Goal: Contribute content: Contribute content

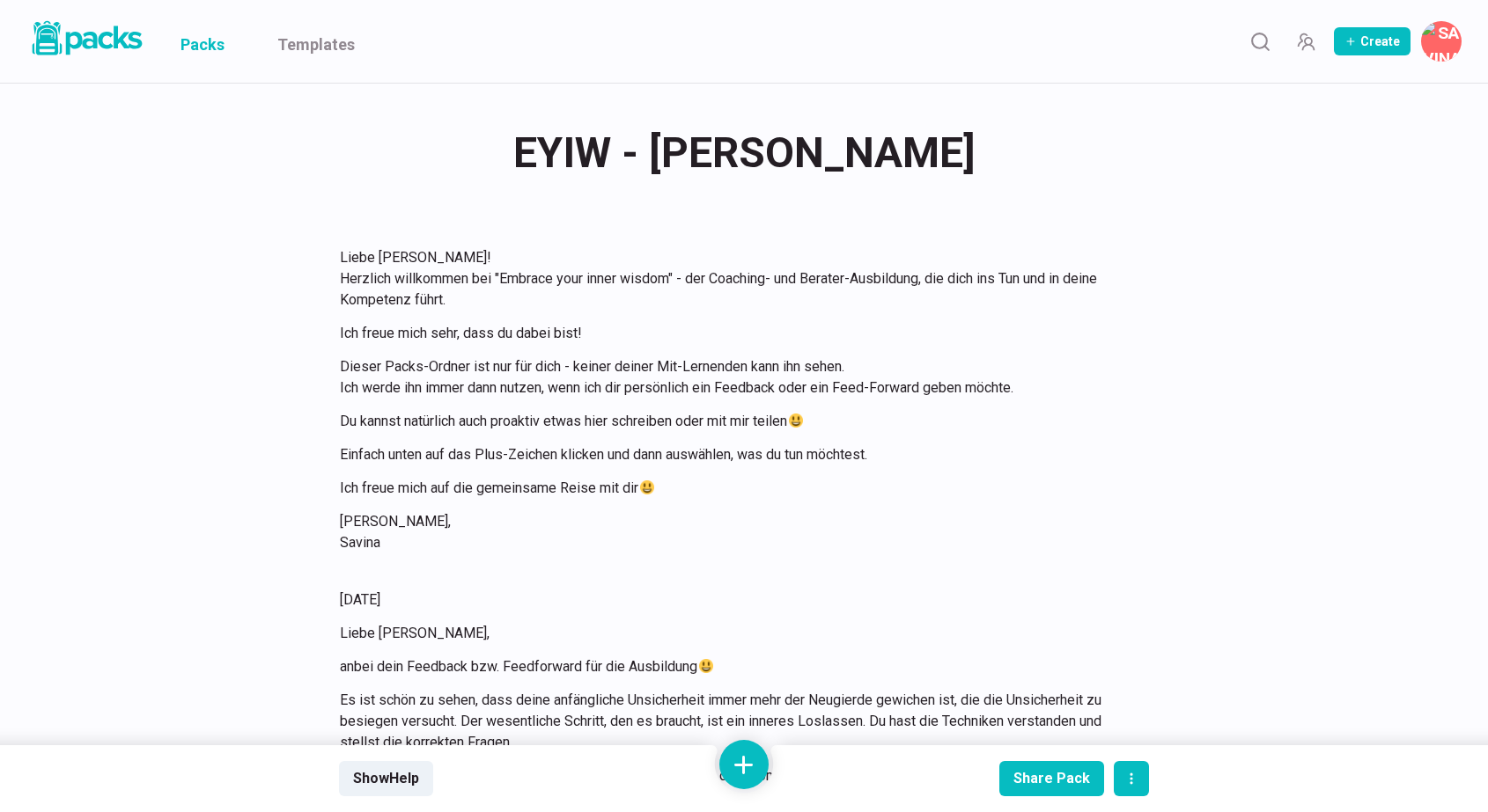
click at [213, 45] on link "Packs" at bounding box center [202, 41] width 44 height 83
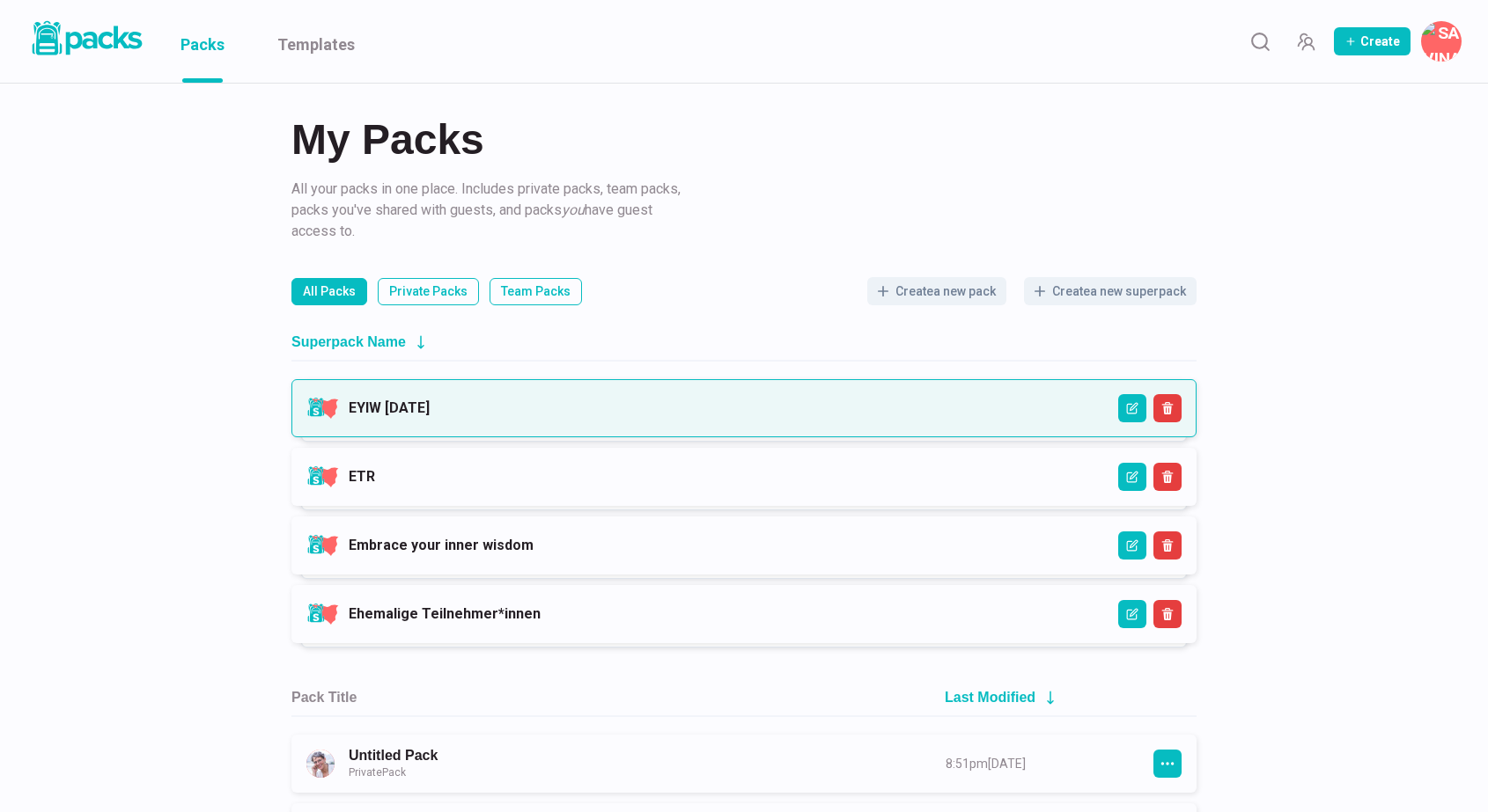
click at [429, 416] on link "EYIW [DATE]" at bounding box center [389, 408] width 81 height 17
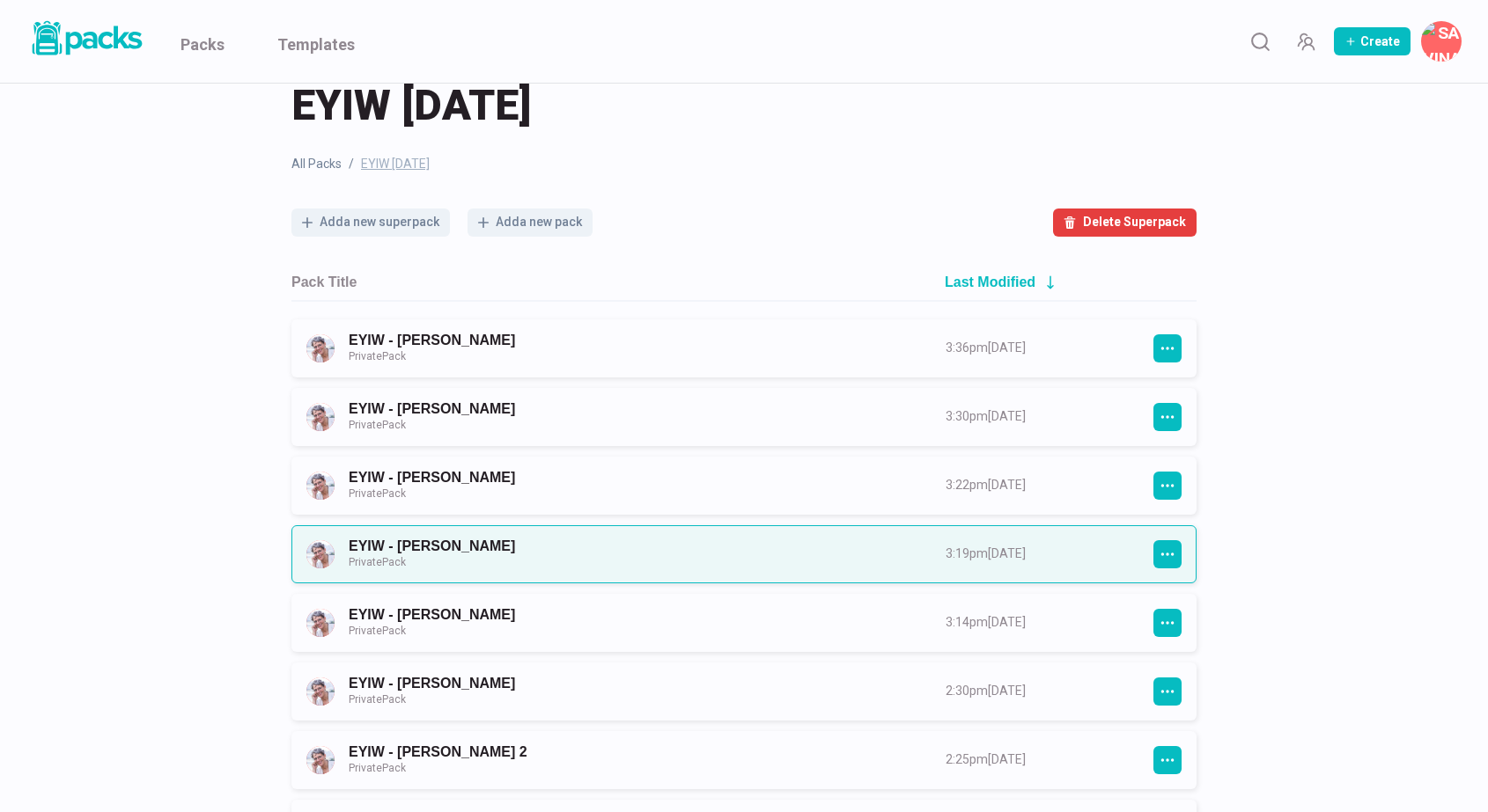
scroll to position [42, 0]
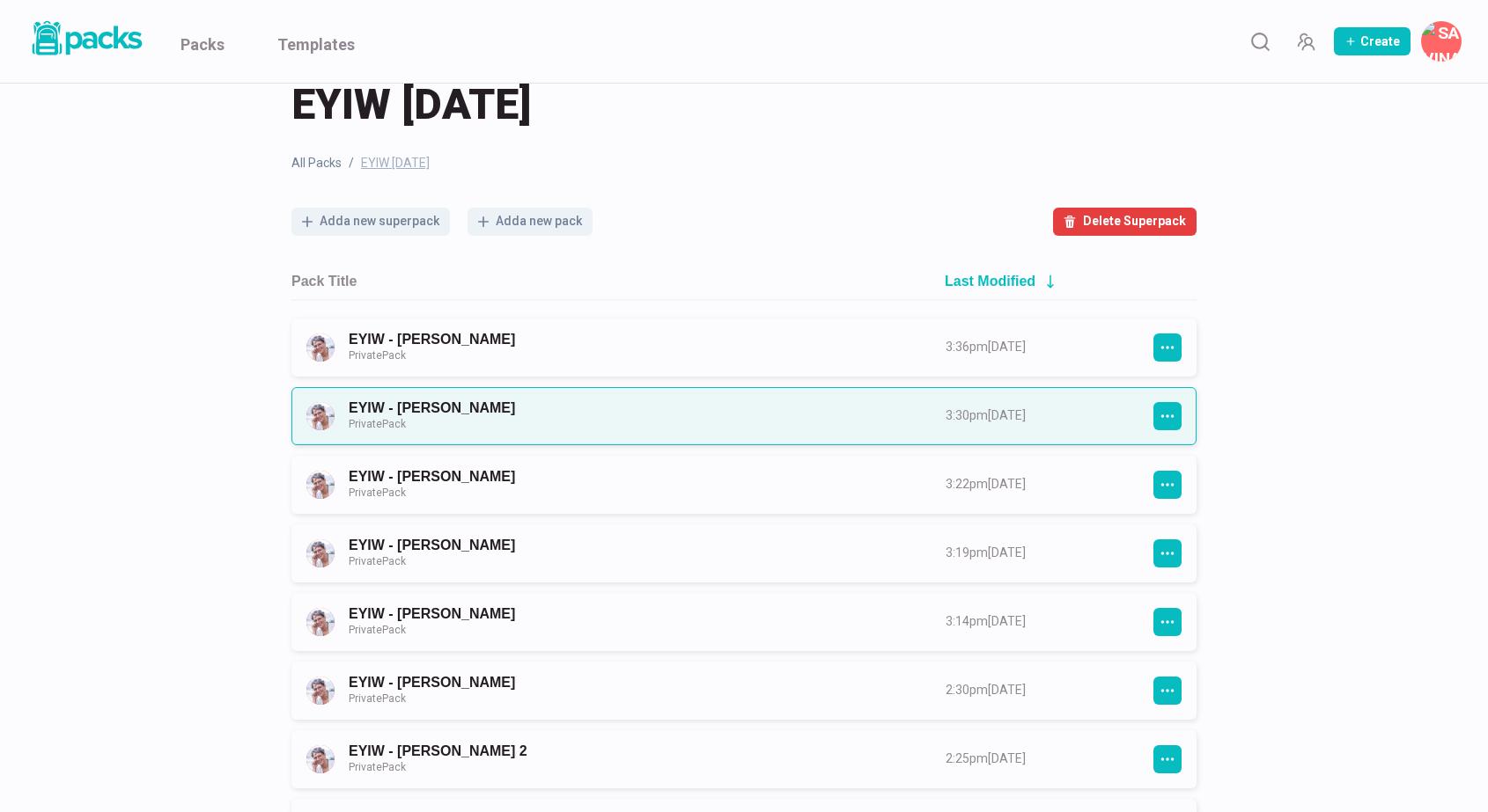
click at [695, 423] on link "EYIW - [PERSON_NAME] Private Pack" at bounding box center [630, 416] width 565 height 33
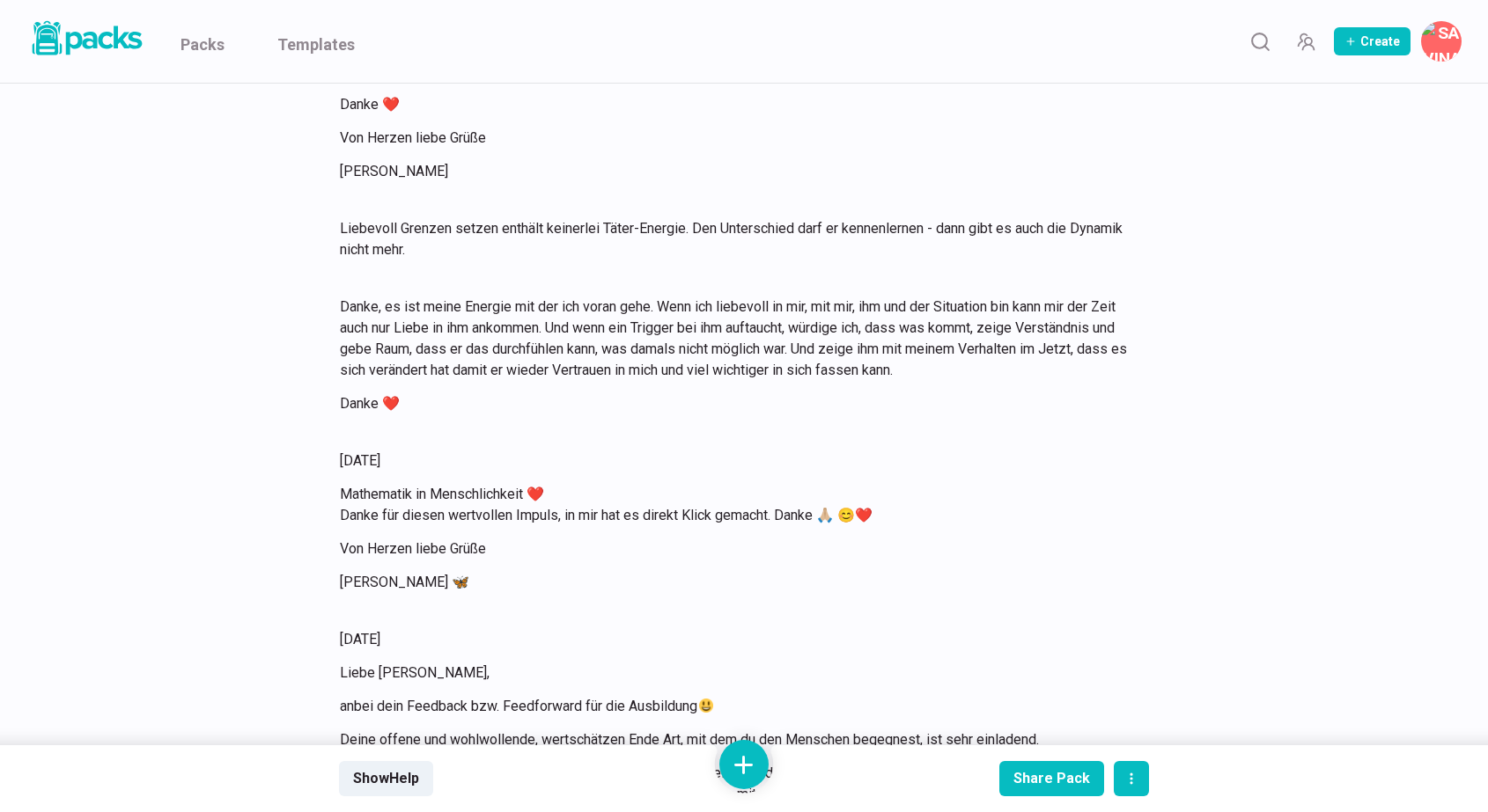
scroll to position [22609, 0]
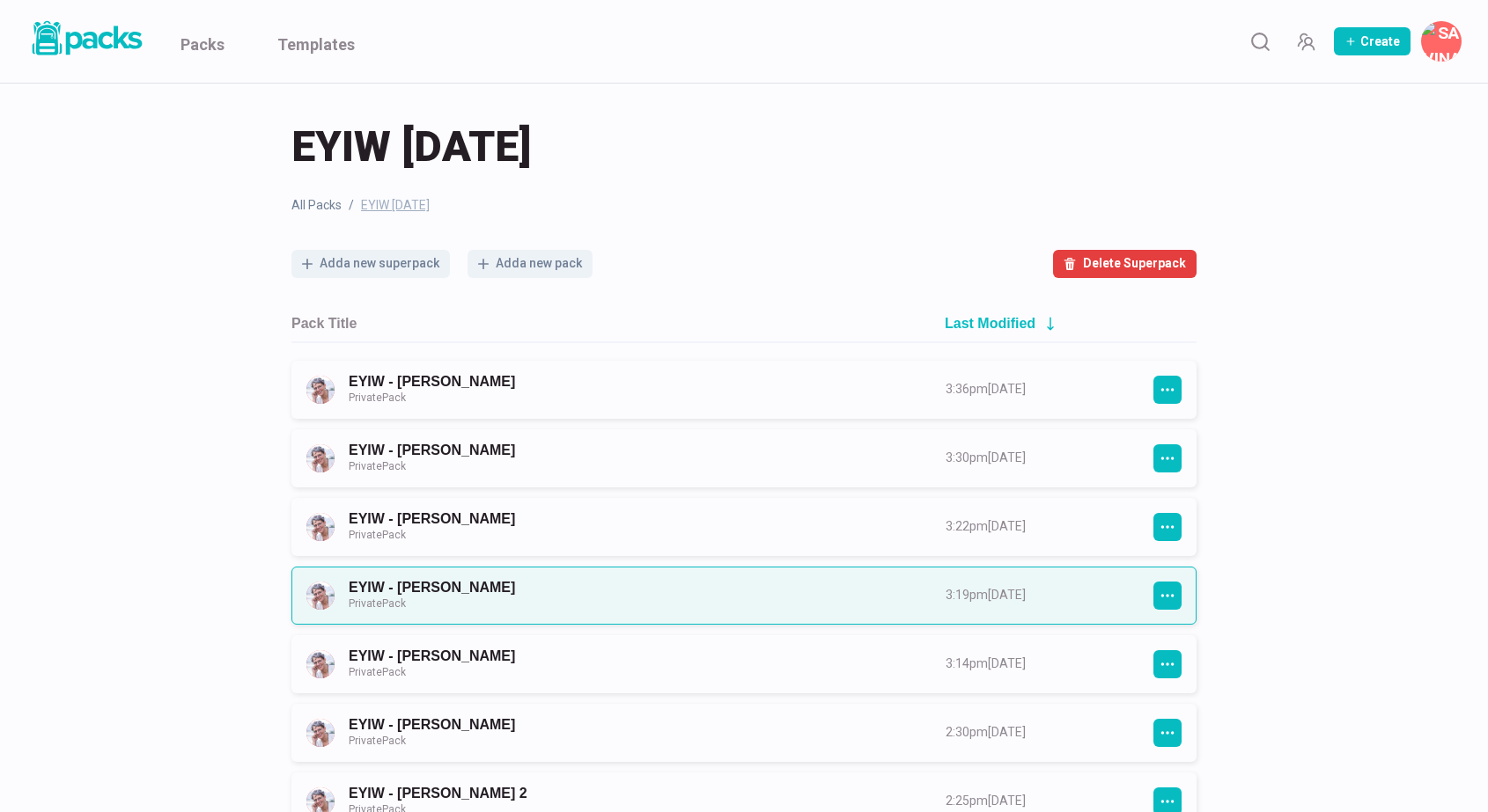
click at [613, 598] on link "EYIW - [PERSON_NAME] Private Pack" at bounding box center [630, 595] width 565 height 33
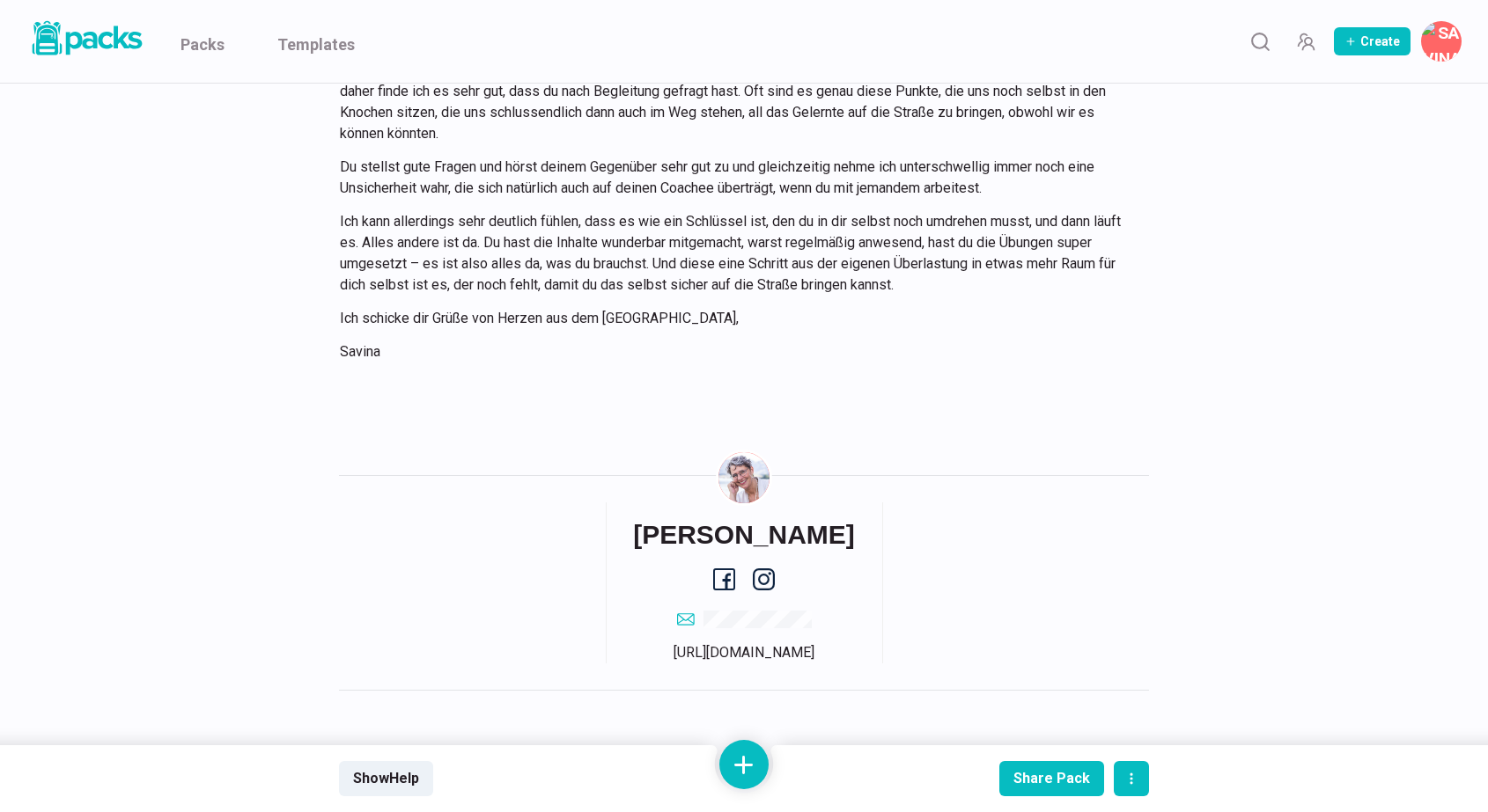
scroll to position [1358, 0]
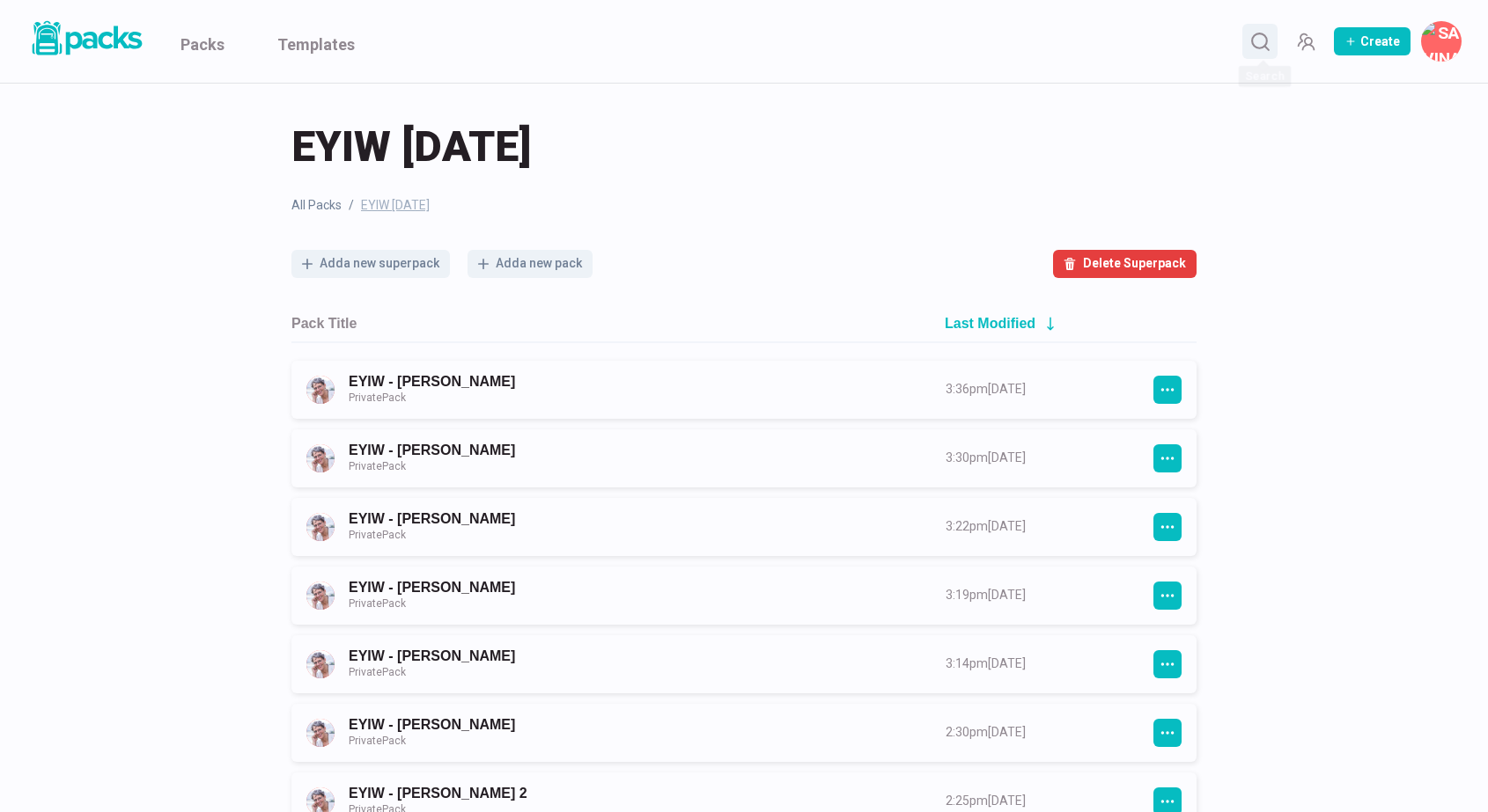
click at [1268, 49] on line "Search" at bounding box center [1266, 48] width 5 height 5
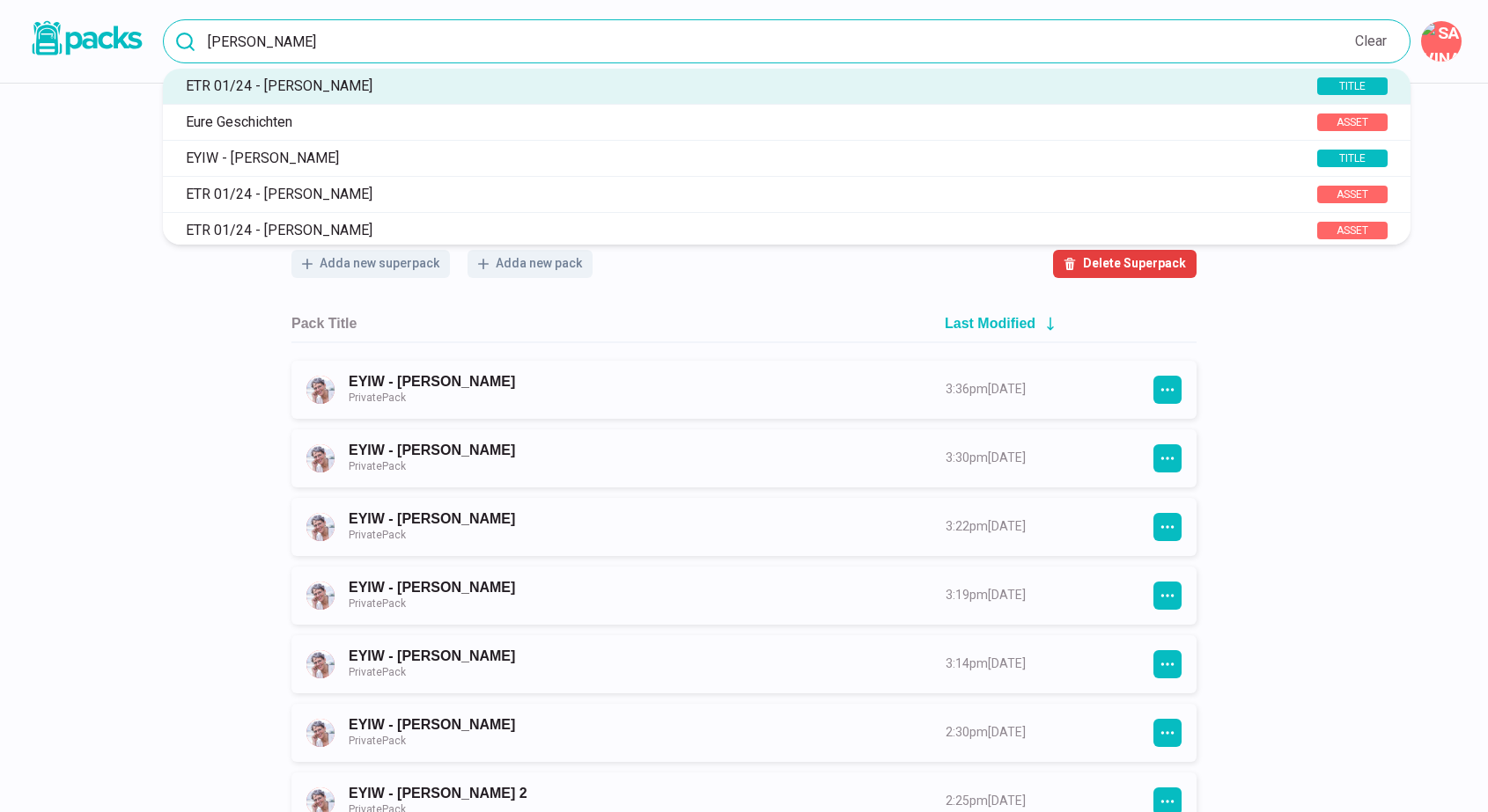
click at [764, 39] on input "[PERSON_NAME]" at bounding box center [787, 41] width 1247 height 44
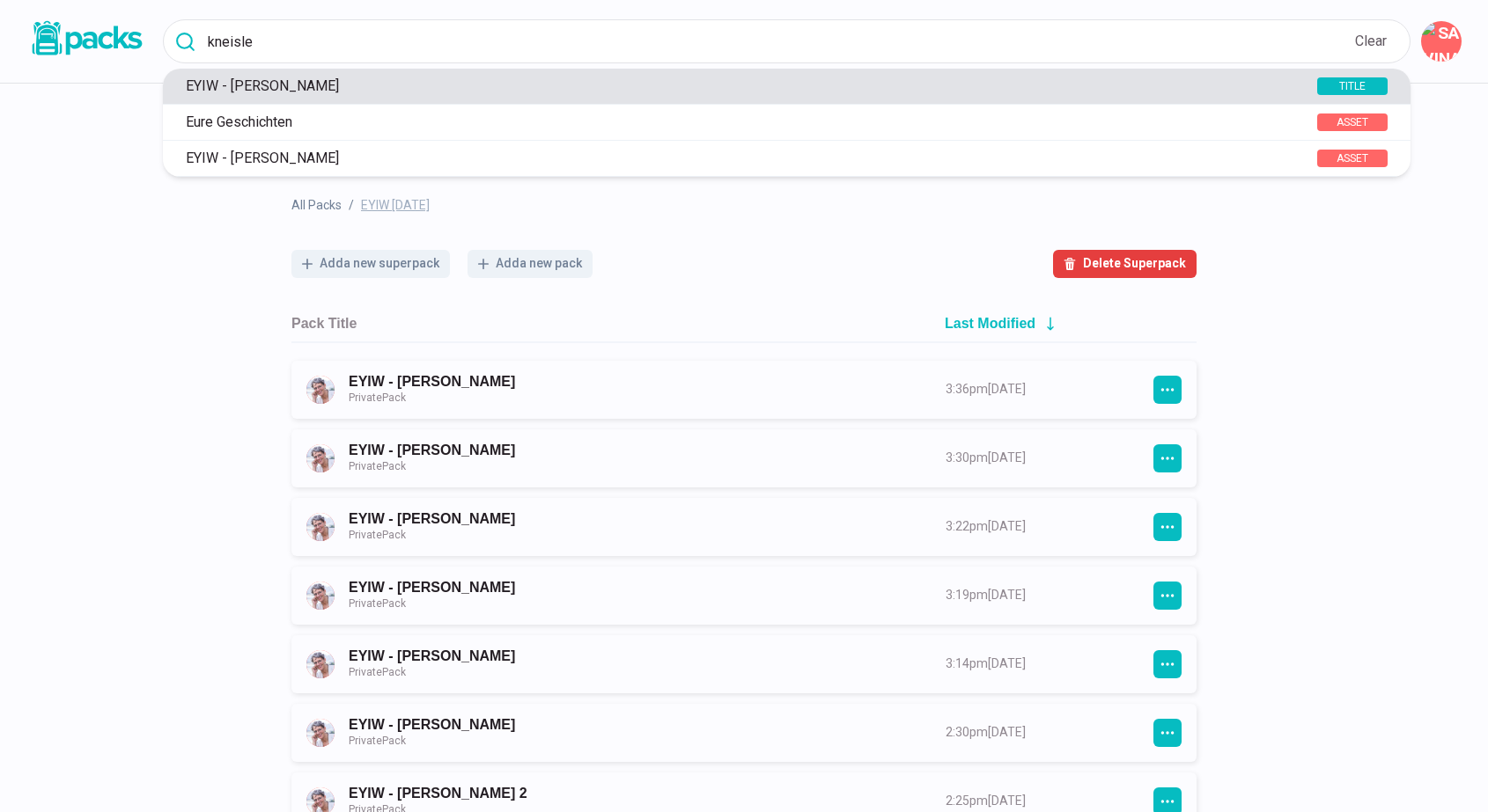
type input "kneisle"
click at [351, 85] on p "EYIW - [PERSON_NAME]" at bounding box center [719, 86] width 1083 height 17
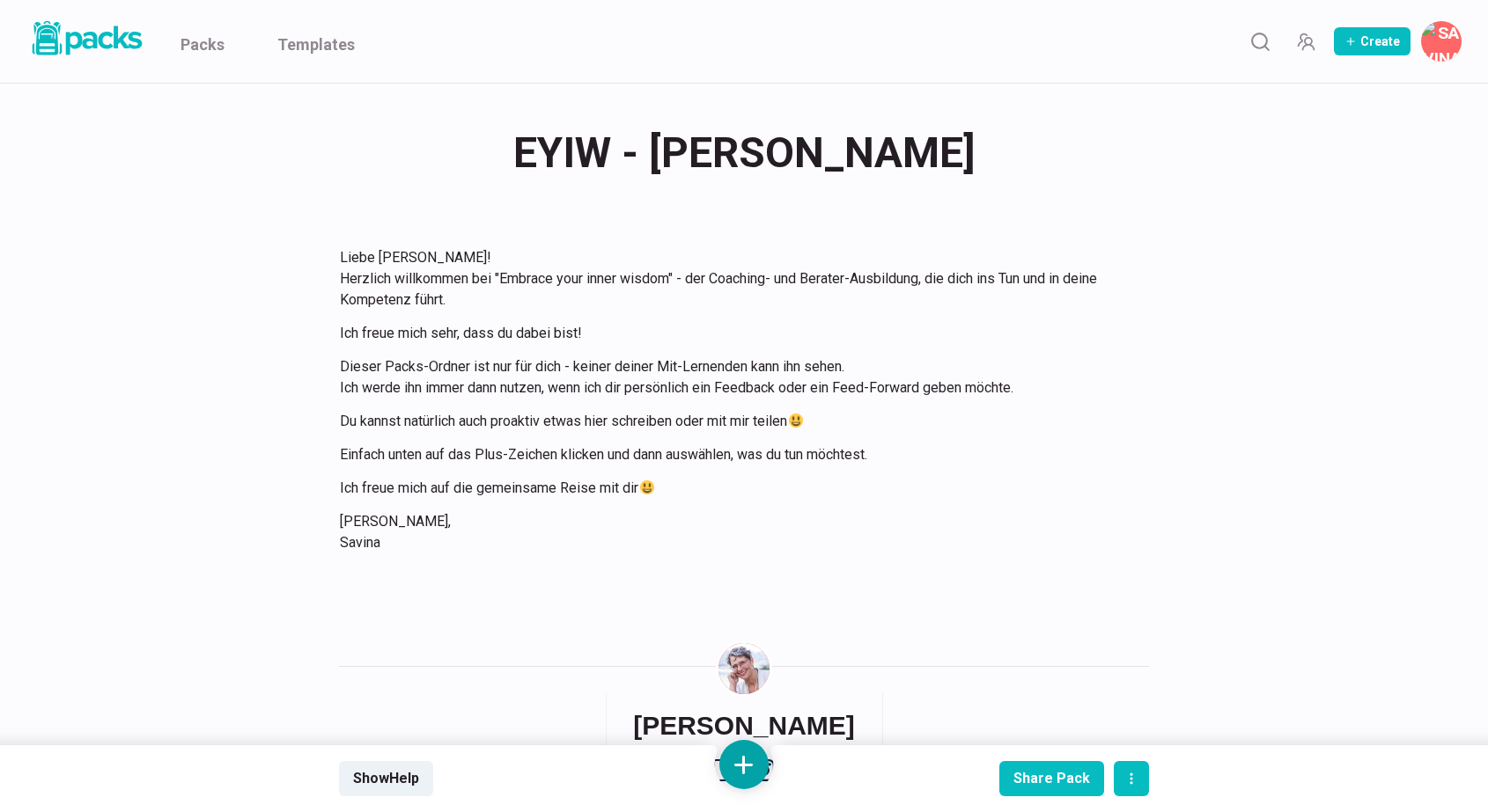
click at [748, 775] on button at bounding box center [744, 765] width 49 height 49
click at [766, 575] on button "Add text" at bounding box center [744, 580] width 157 height 43
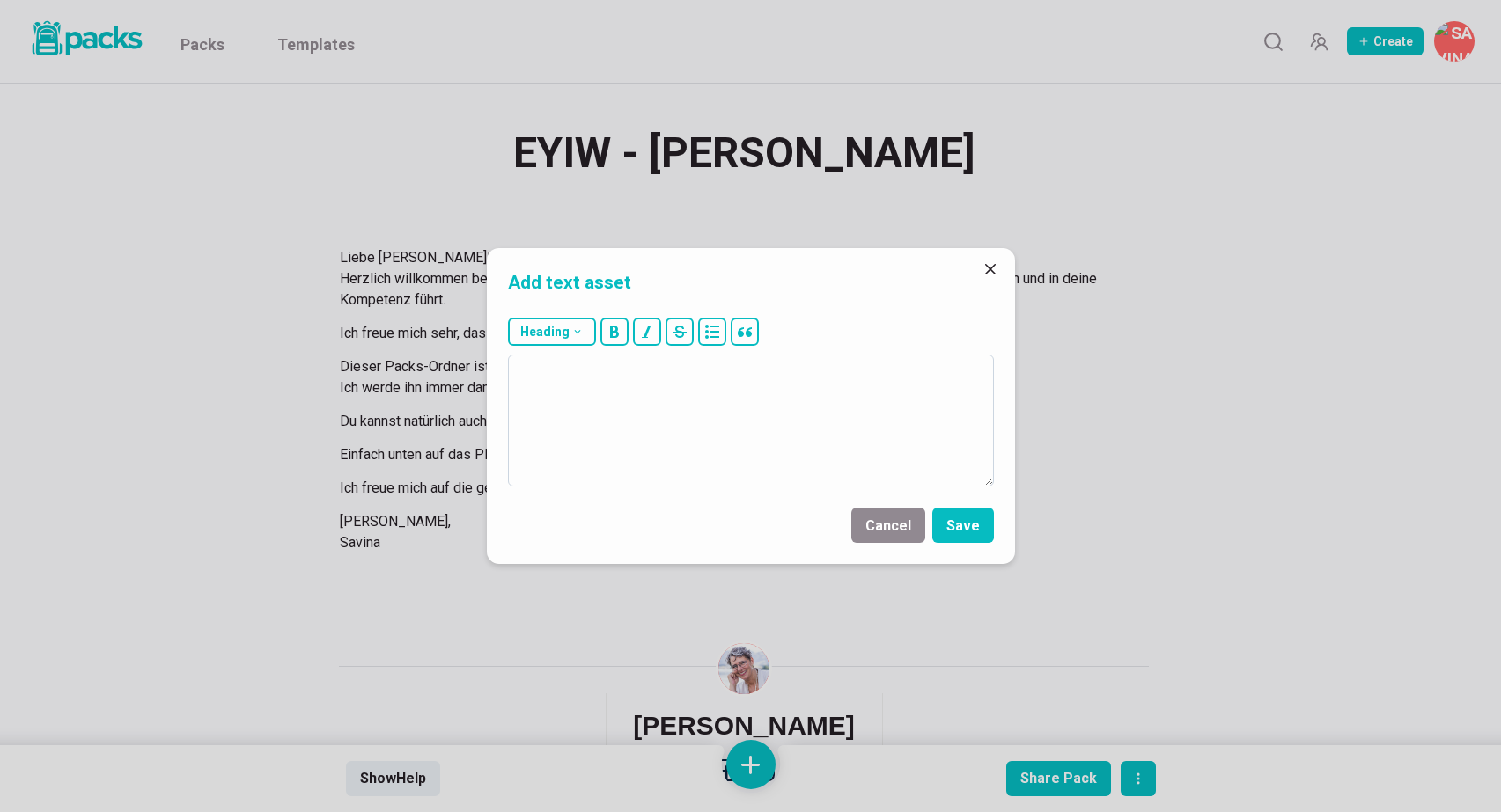
click at [764, 428] on textarea at bounding box center [750, 421] width 486 height 132
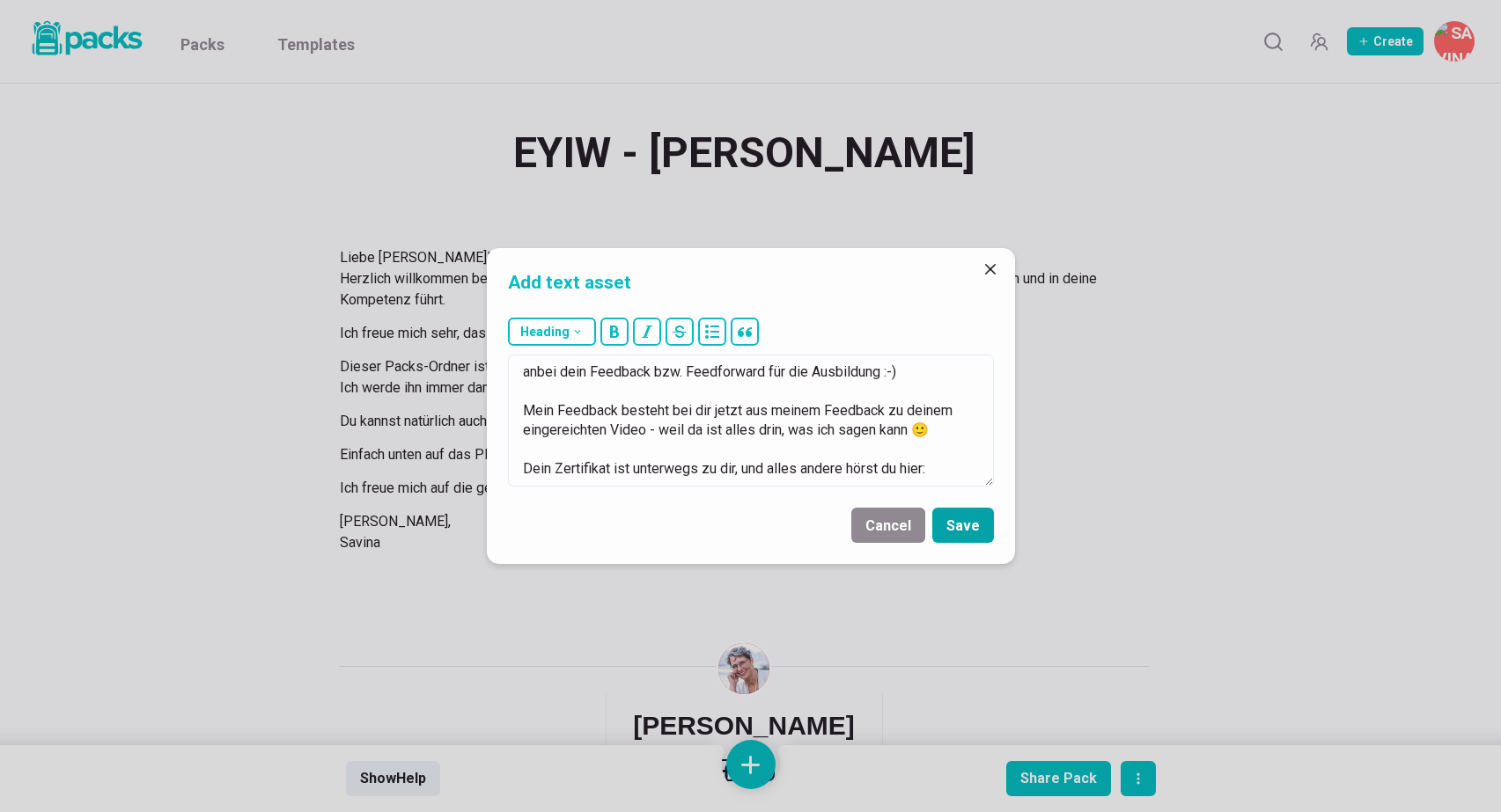
type textarea "[DATE] Liebe Steffi, anbei dein Feedback bzw. Feedforward für die Ausbildung :-…"
click at [972, 531] on button "Save" at bounding box center [962, 524] width 61 height 35
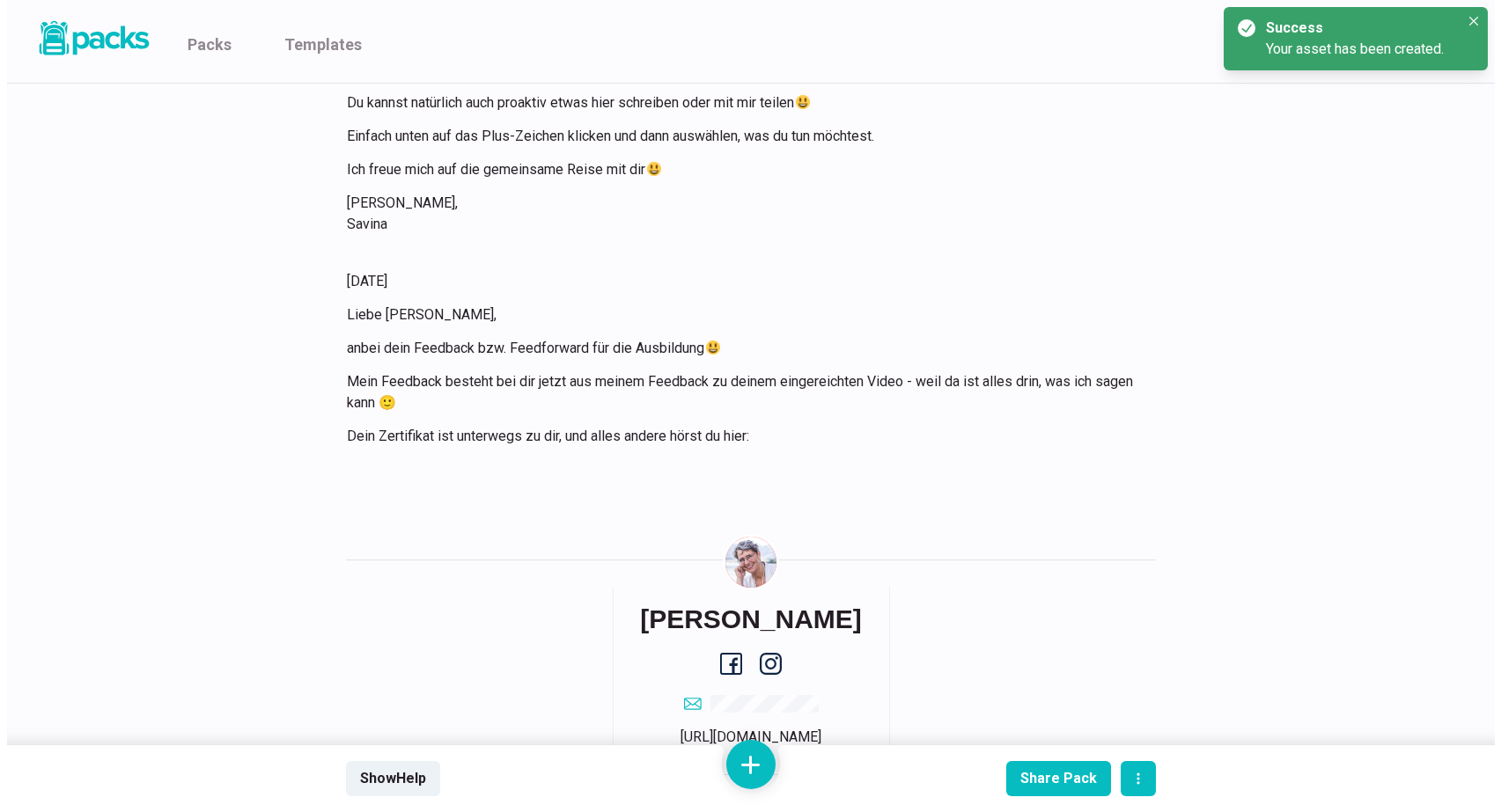
scroll to position [327, 0]
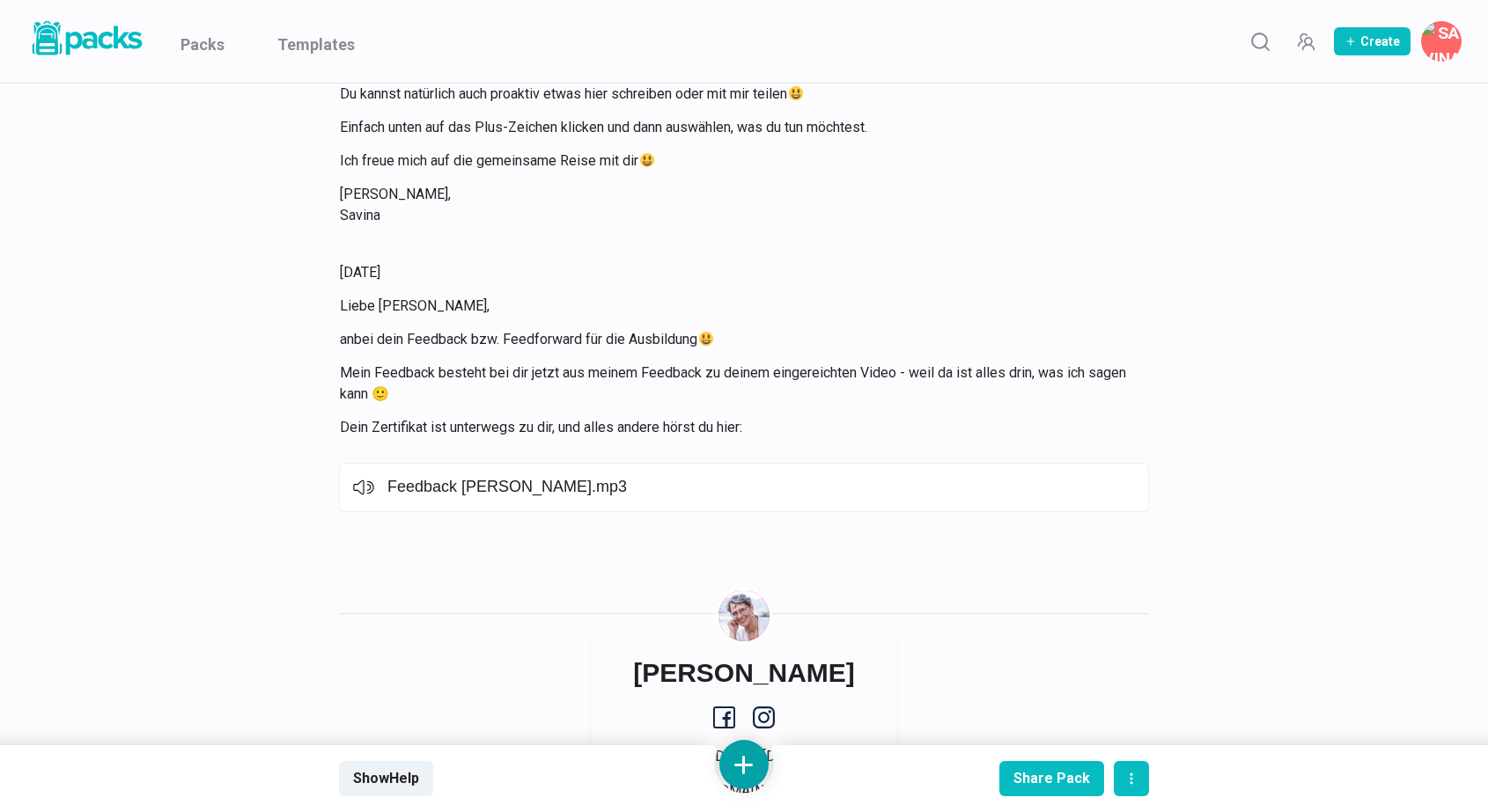
click at [743, 762] on button at bounding box center [744, 765] width 49 height 49
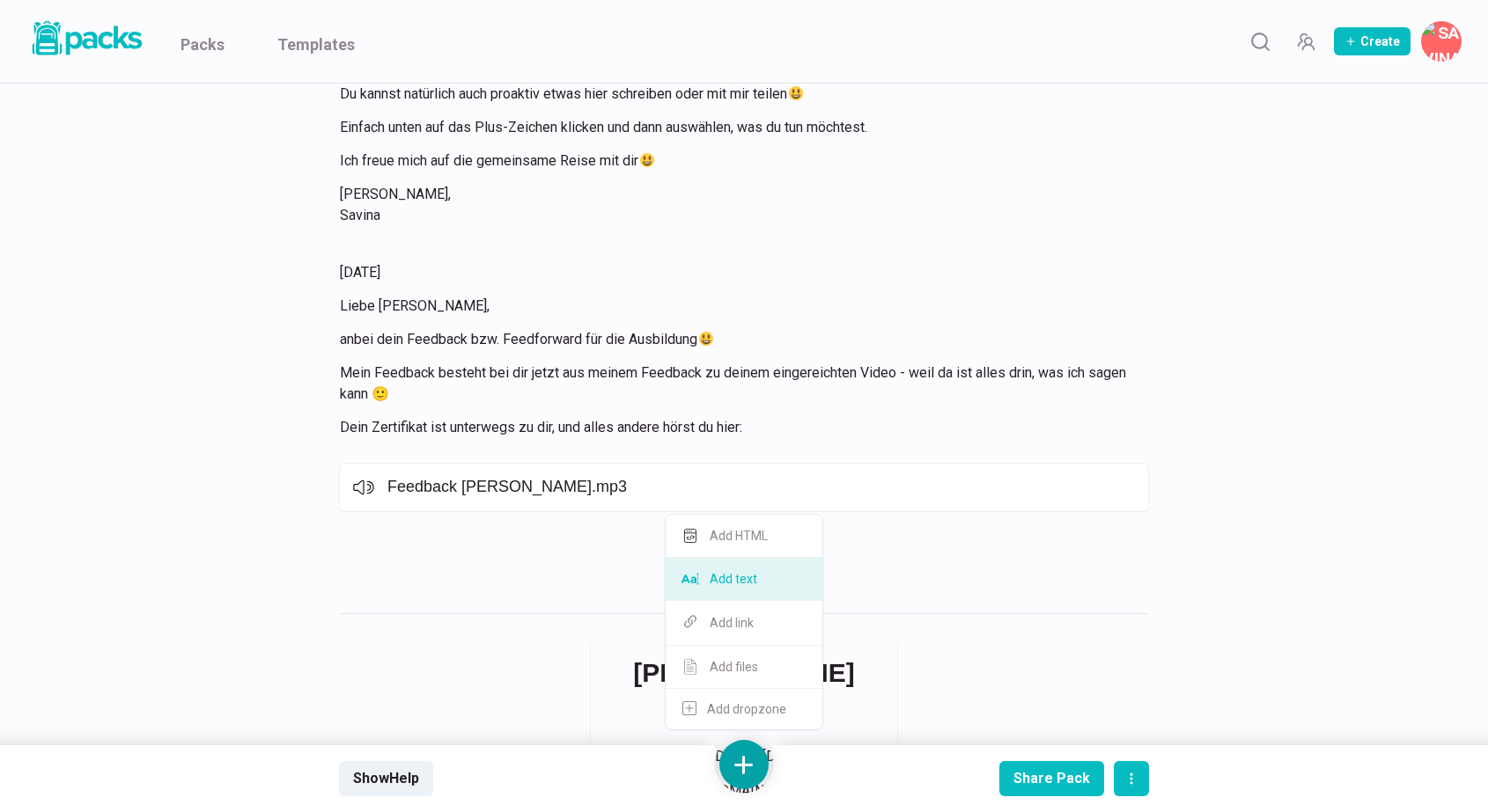
click at [755, 585] on button "Add text" at bounding box center [744, 580] width 157 height 43
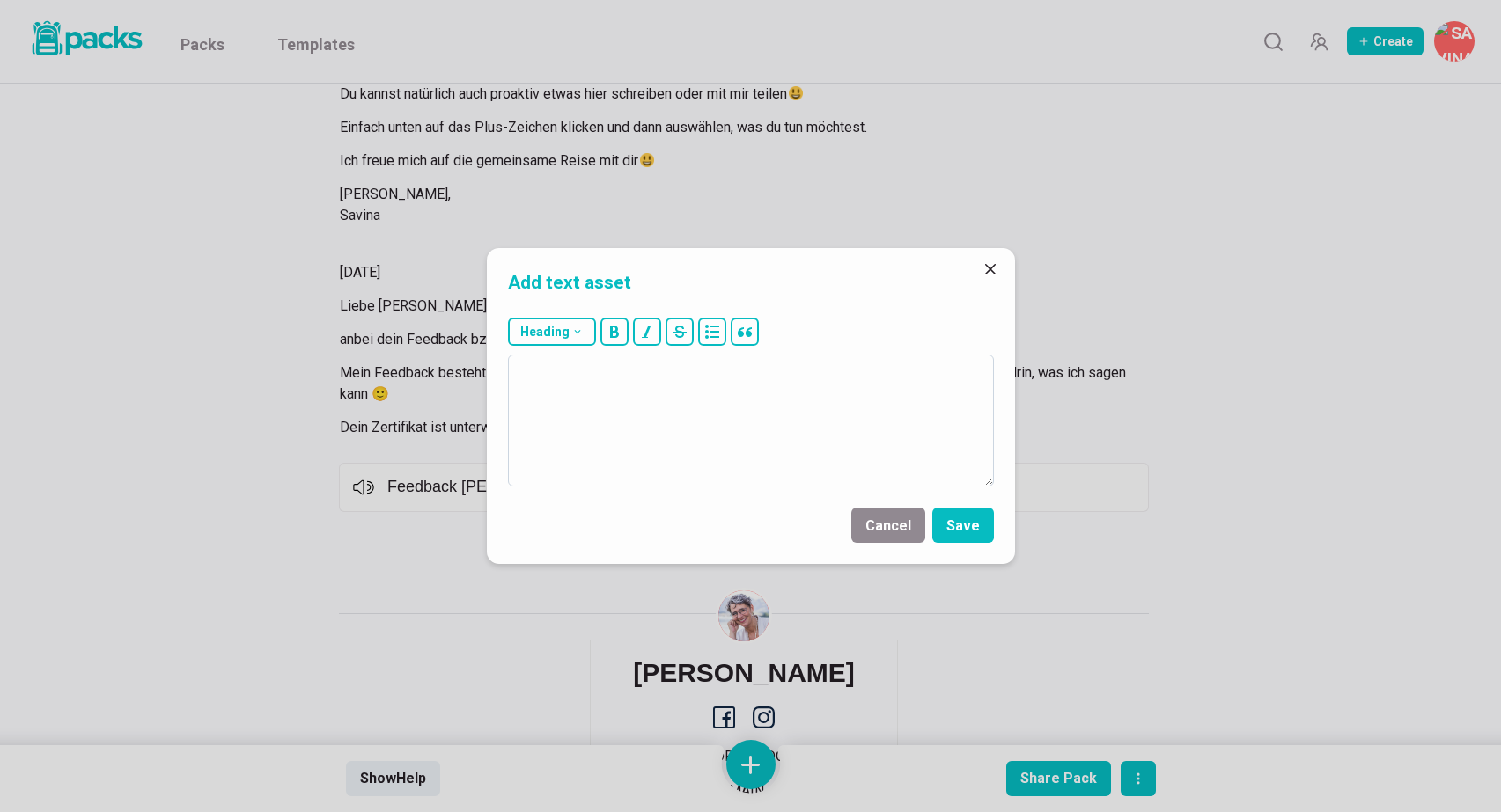
click at [742, 409] on textarea at bounding box center [750, 421] width 486 height 132
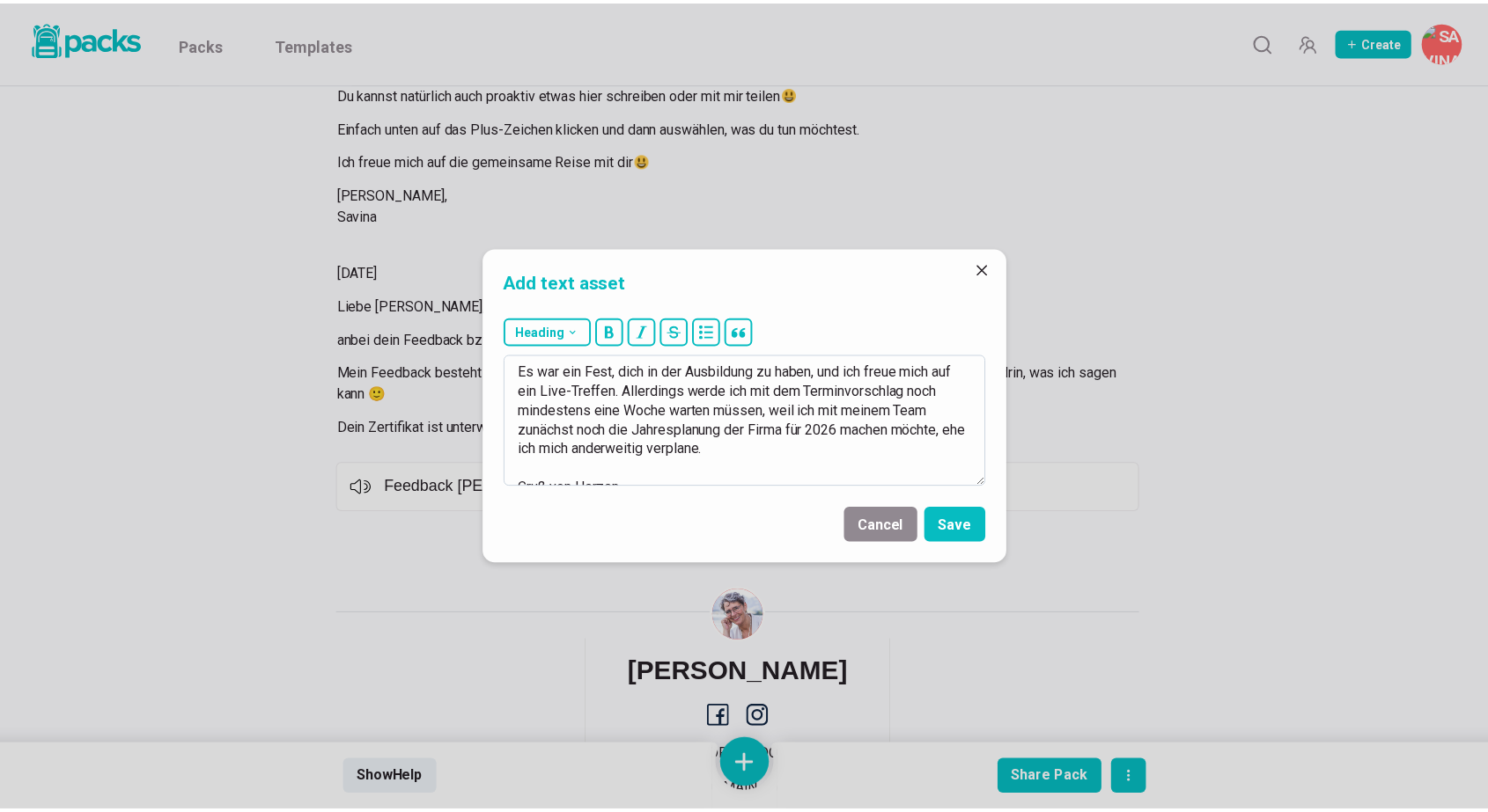
scroll to position [155, 0]
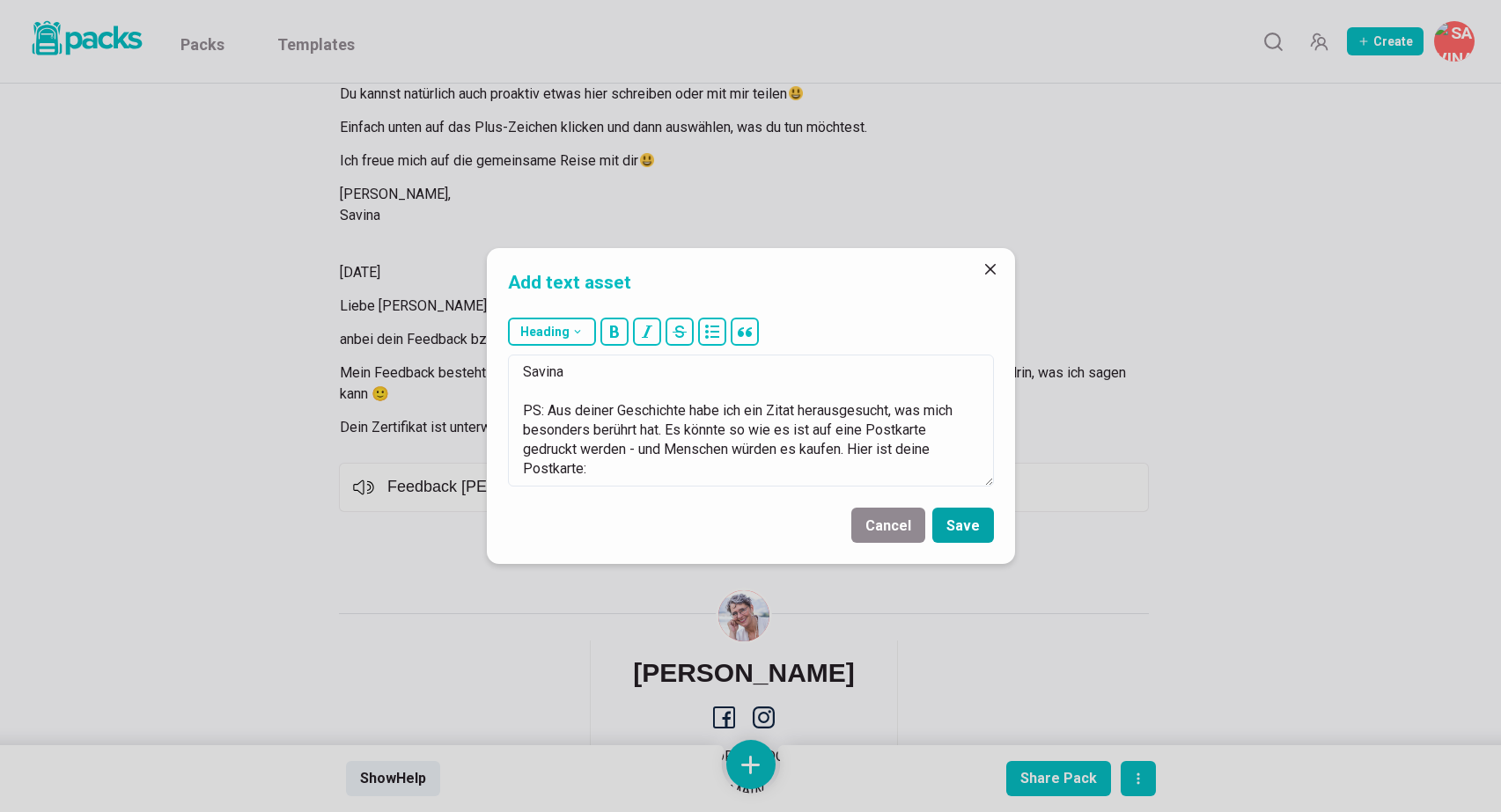
type textarea "Es war ein Fest, dich in der Ausbildung zu haben, und ich freue mich auf ein Li…"
click at [972, 519] on button "Save" at bounding box center [962, 524] width 61 height 35
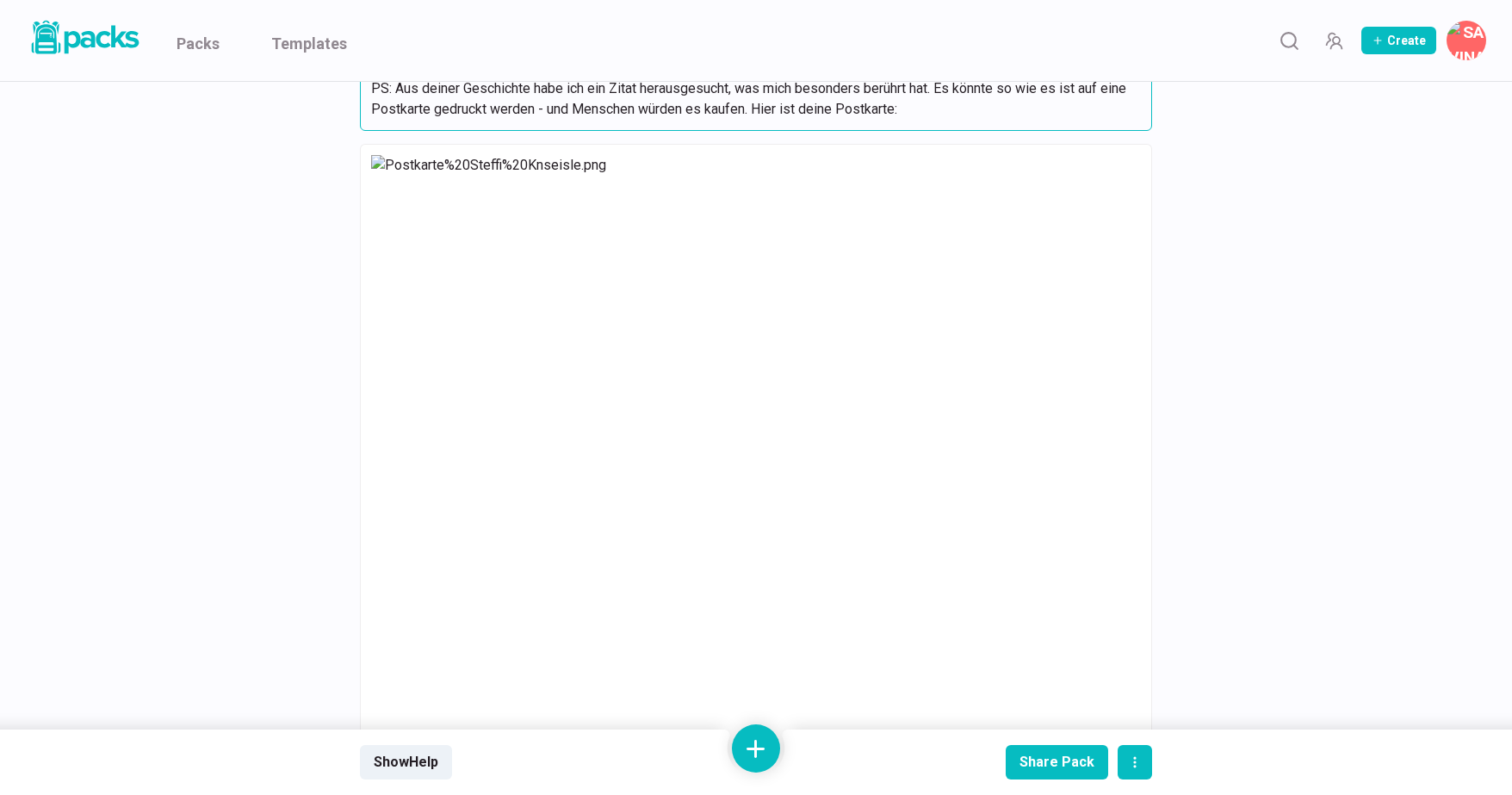
scroll to position [699, 0]
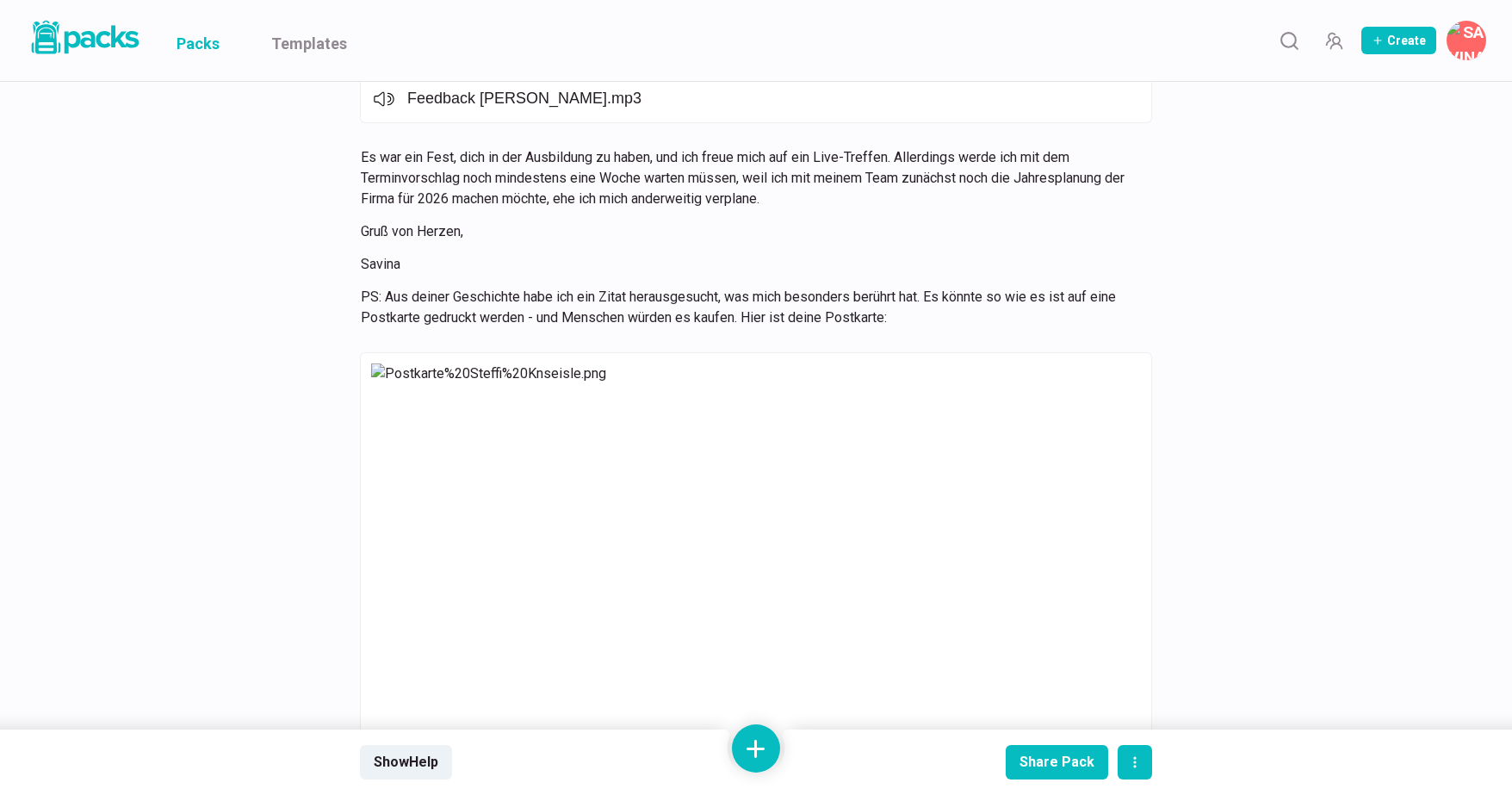
click at [209, 46] on link "Packs" at bounding box center [198, 41] width 43 height 81
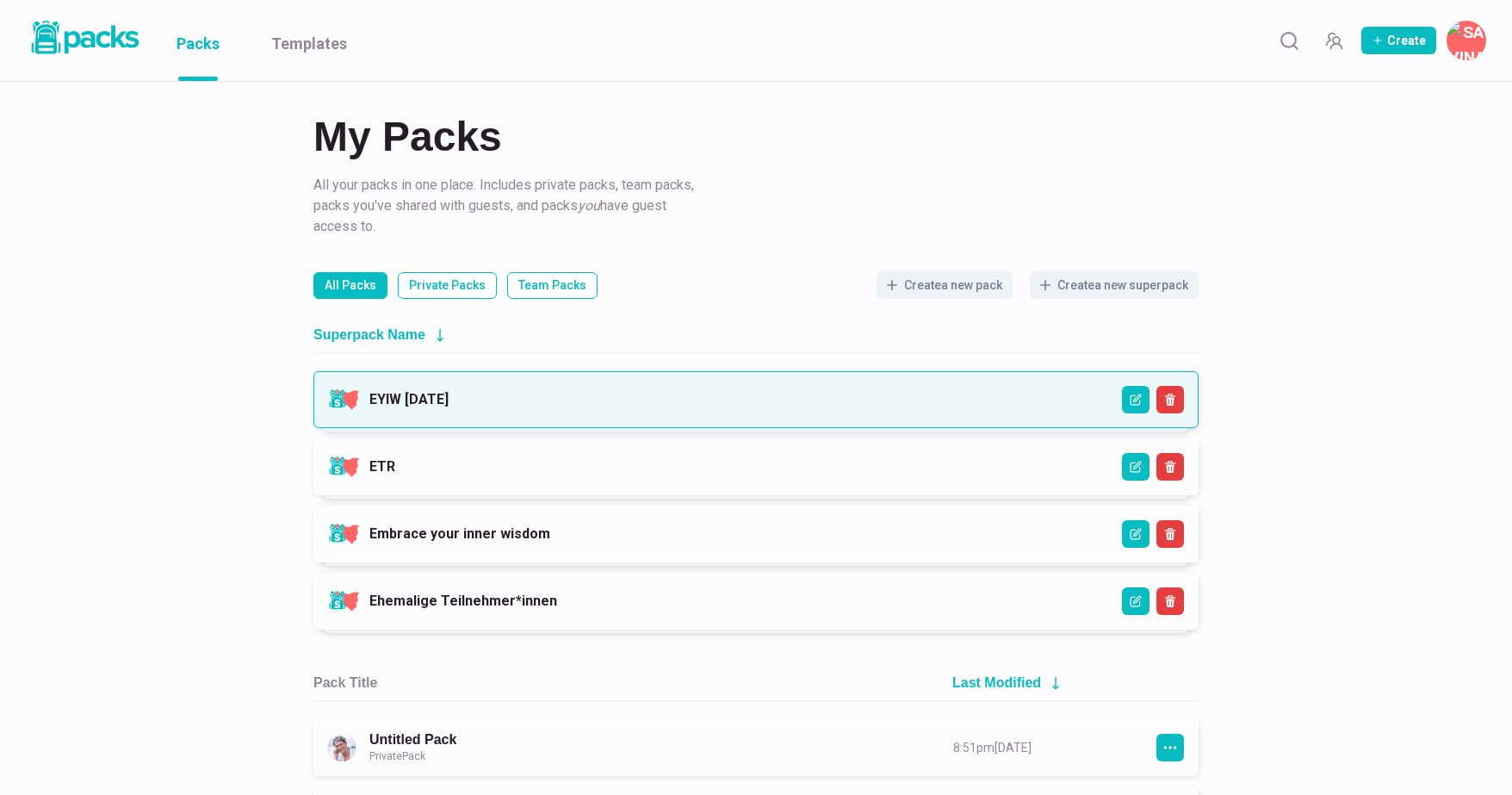
click at [449, 397] on link "EYIW [DATE]" at bounding box center [409, 400] width 79 height 17
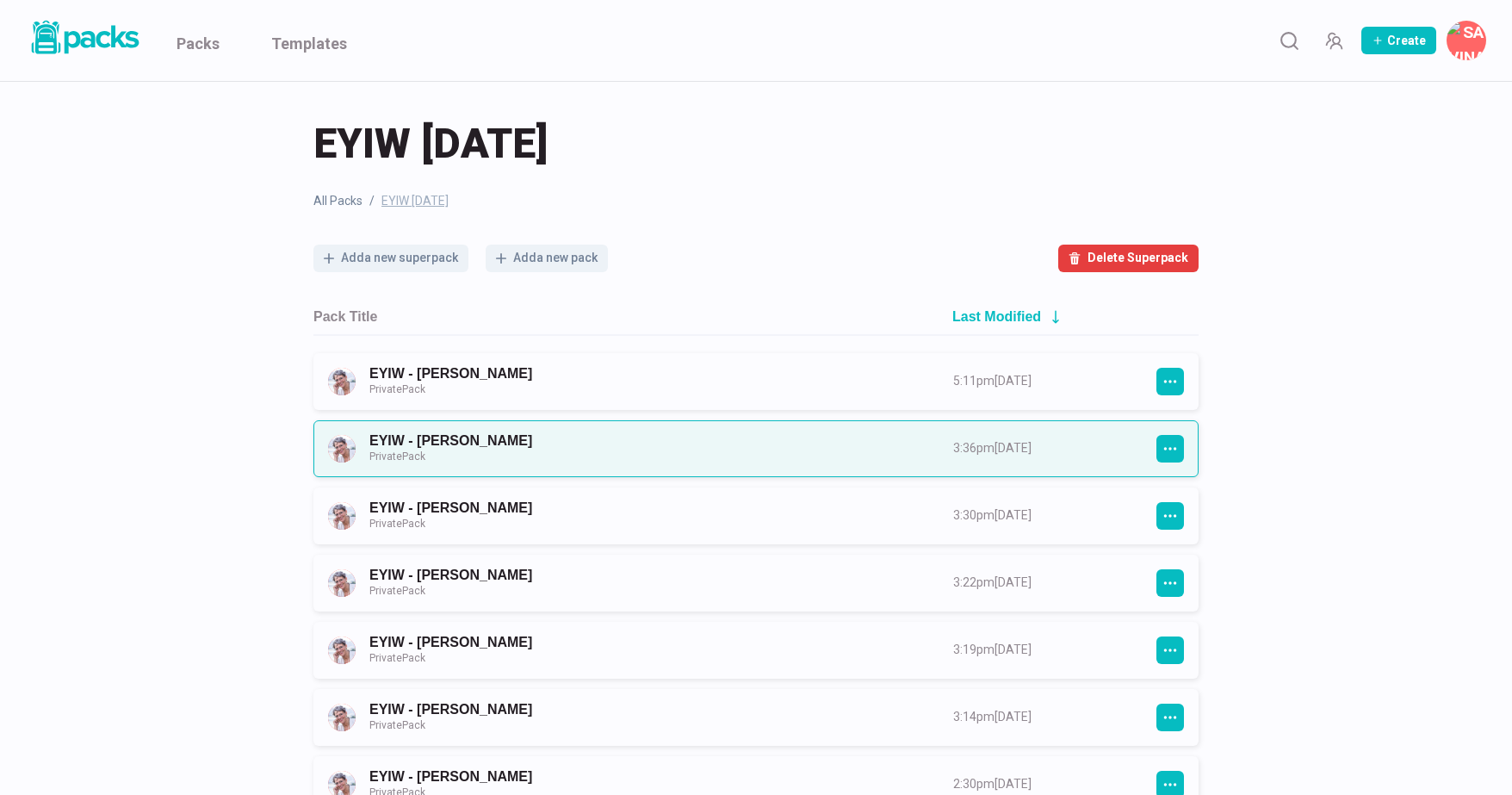
click at [567, 441] on link "EYIW - [PERSON_NAME] Private Pack" at bounding box center [645, 448] width 553 height 32
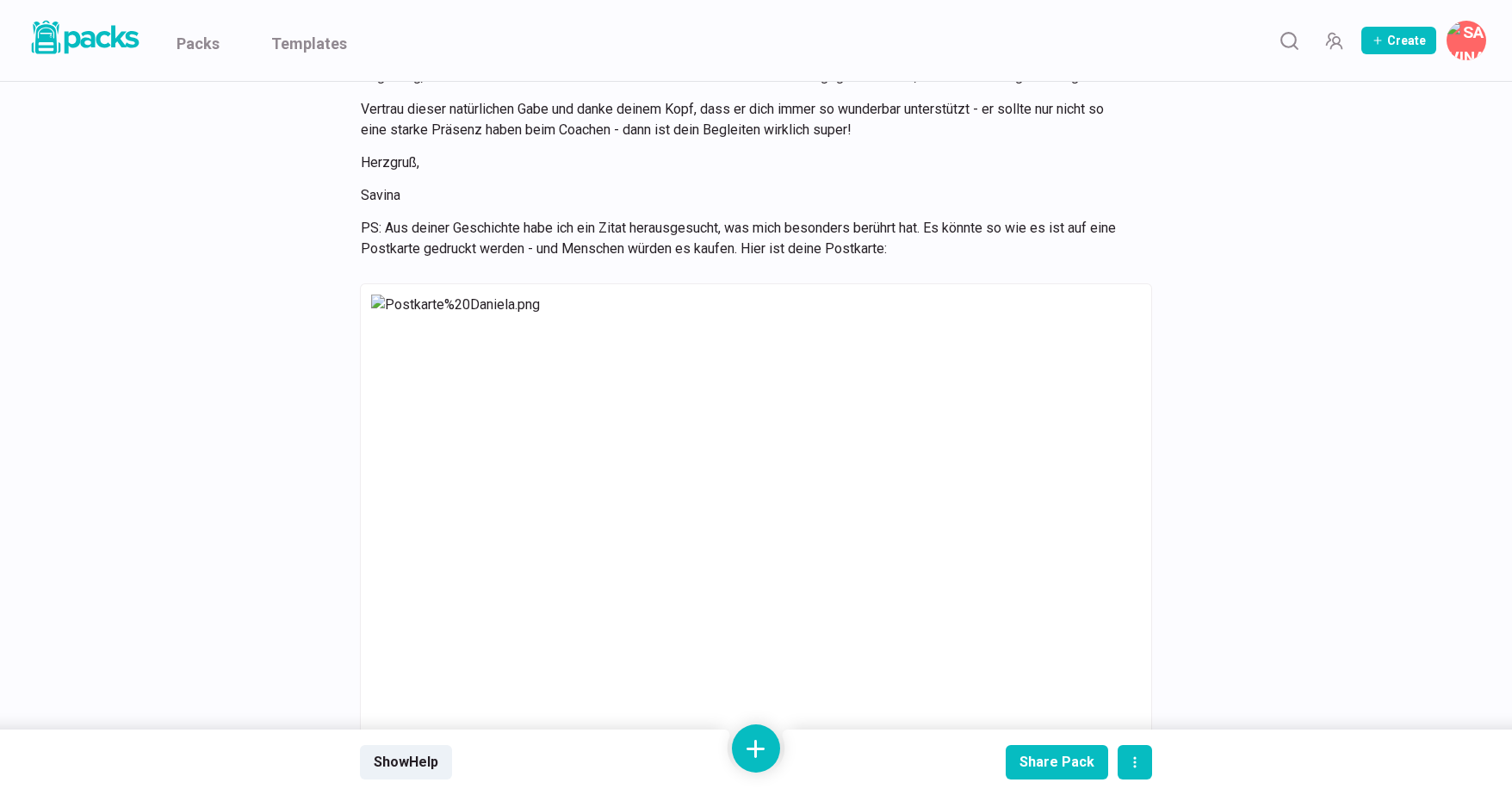
scroll to position [808, 0]
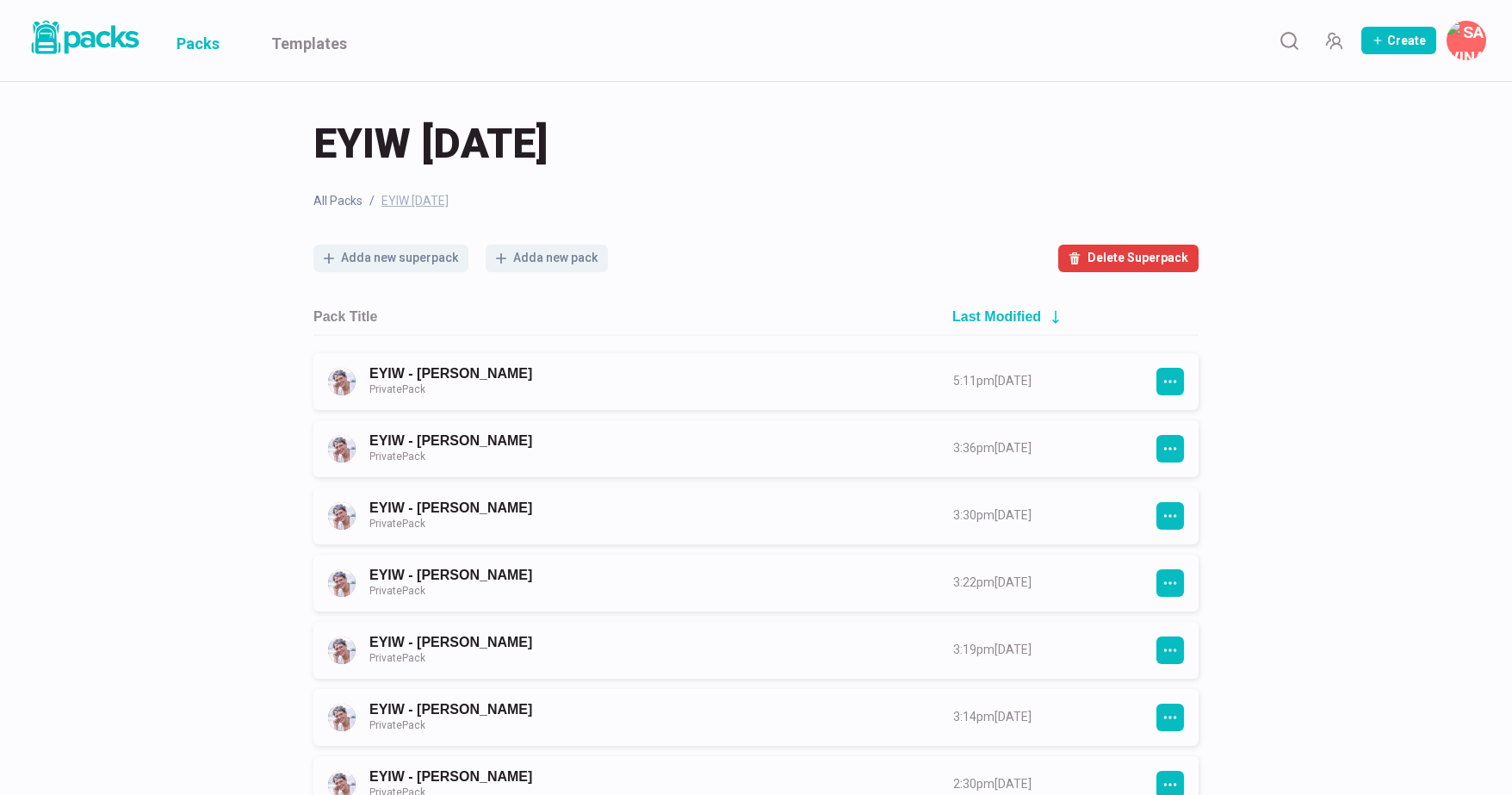
click at [208, 43] on link "Packs" at bounding box center [198, 41] width 43 height 81
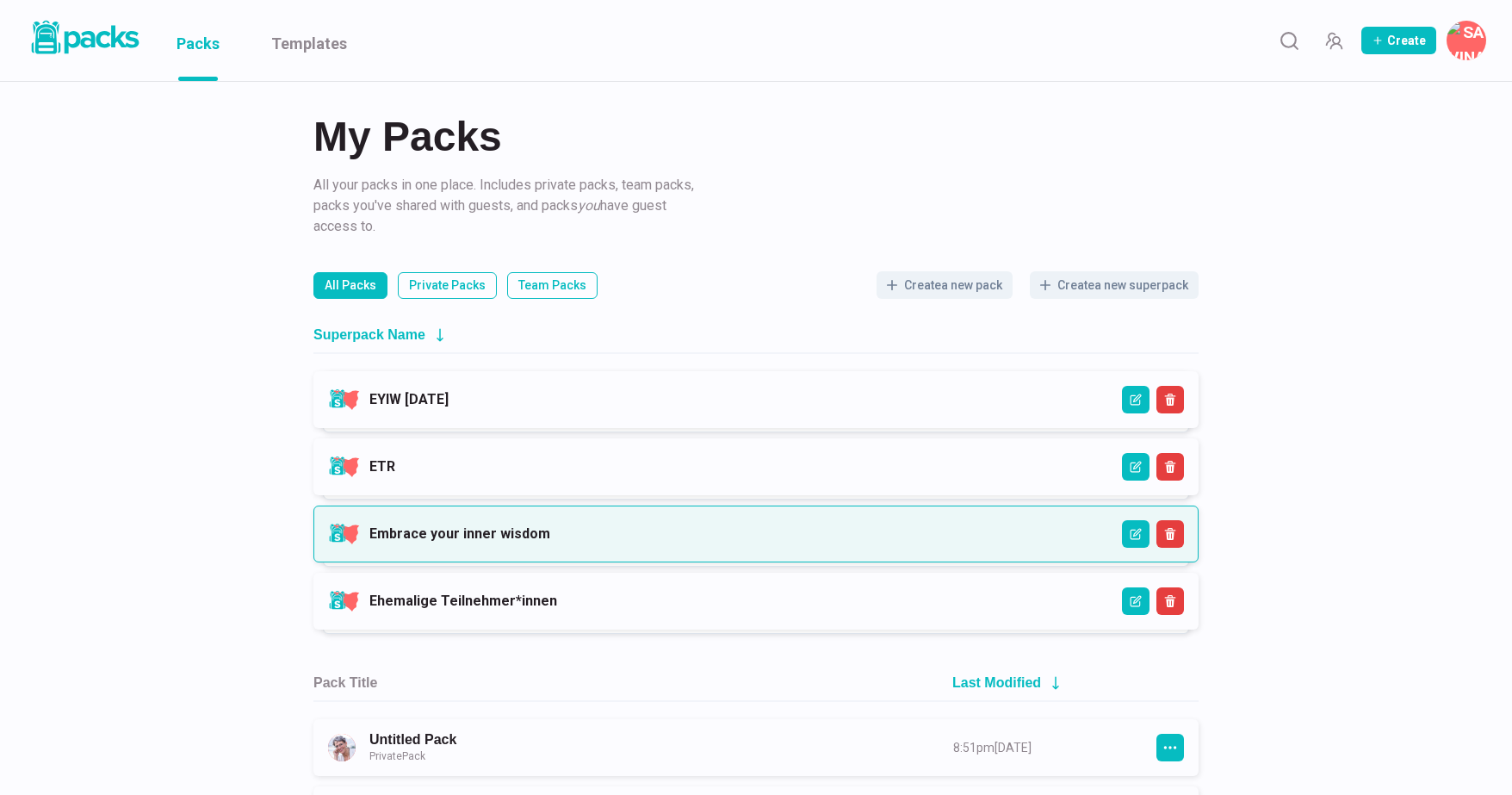
click at [521, 530] on link "Embrace your inner wisdom" at bounding box center [460, 534] width 181 height 17
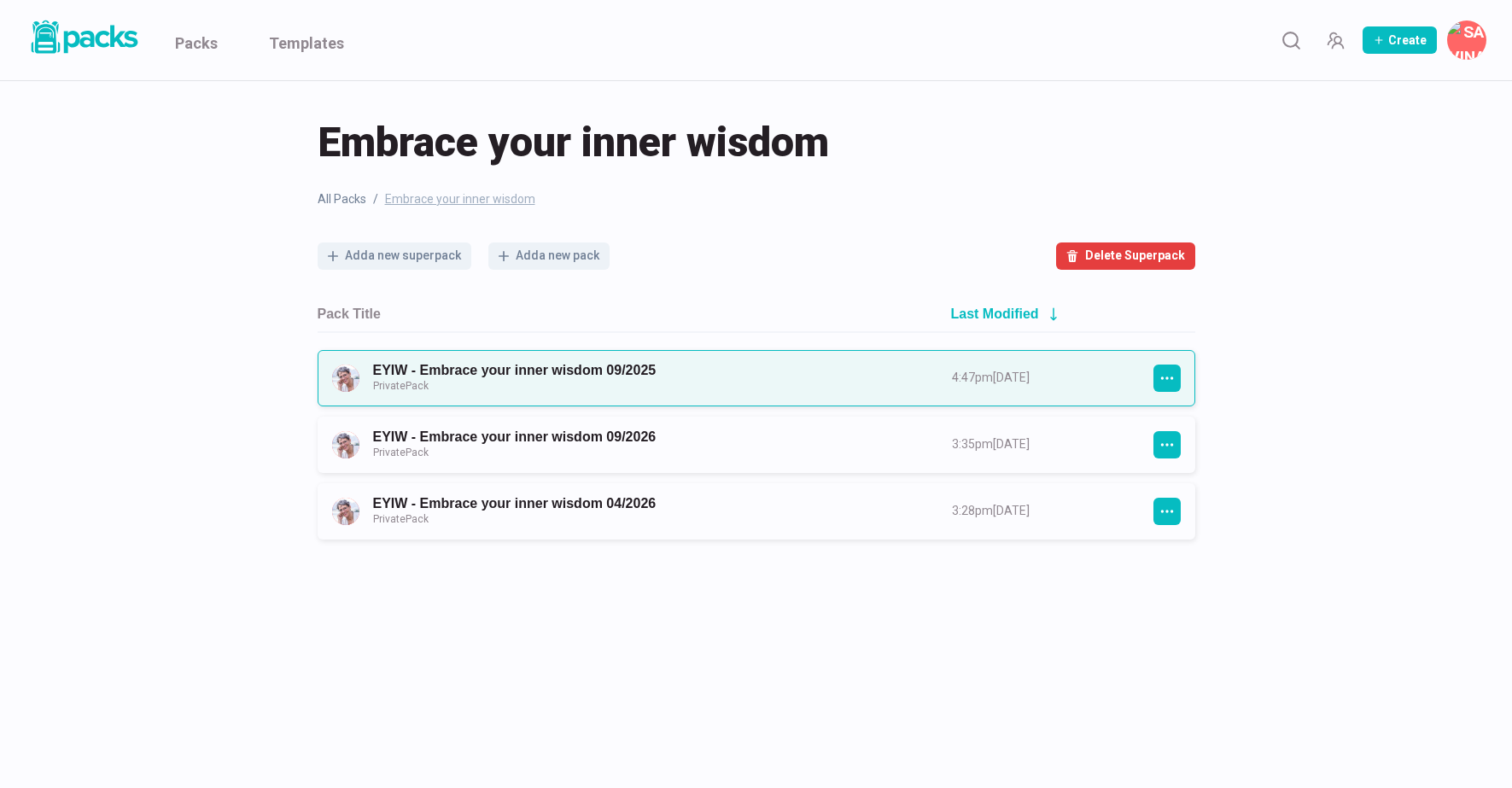
click at [567, 376] on link "EYIW - Embrace your inner wisdom 09/2025 Private Pack" at bounding box center [647, 378] width 548 height 32
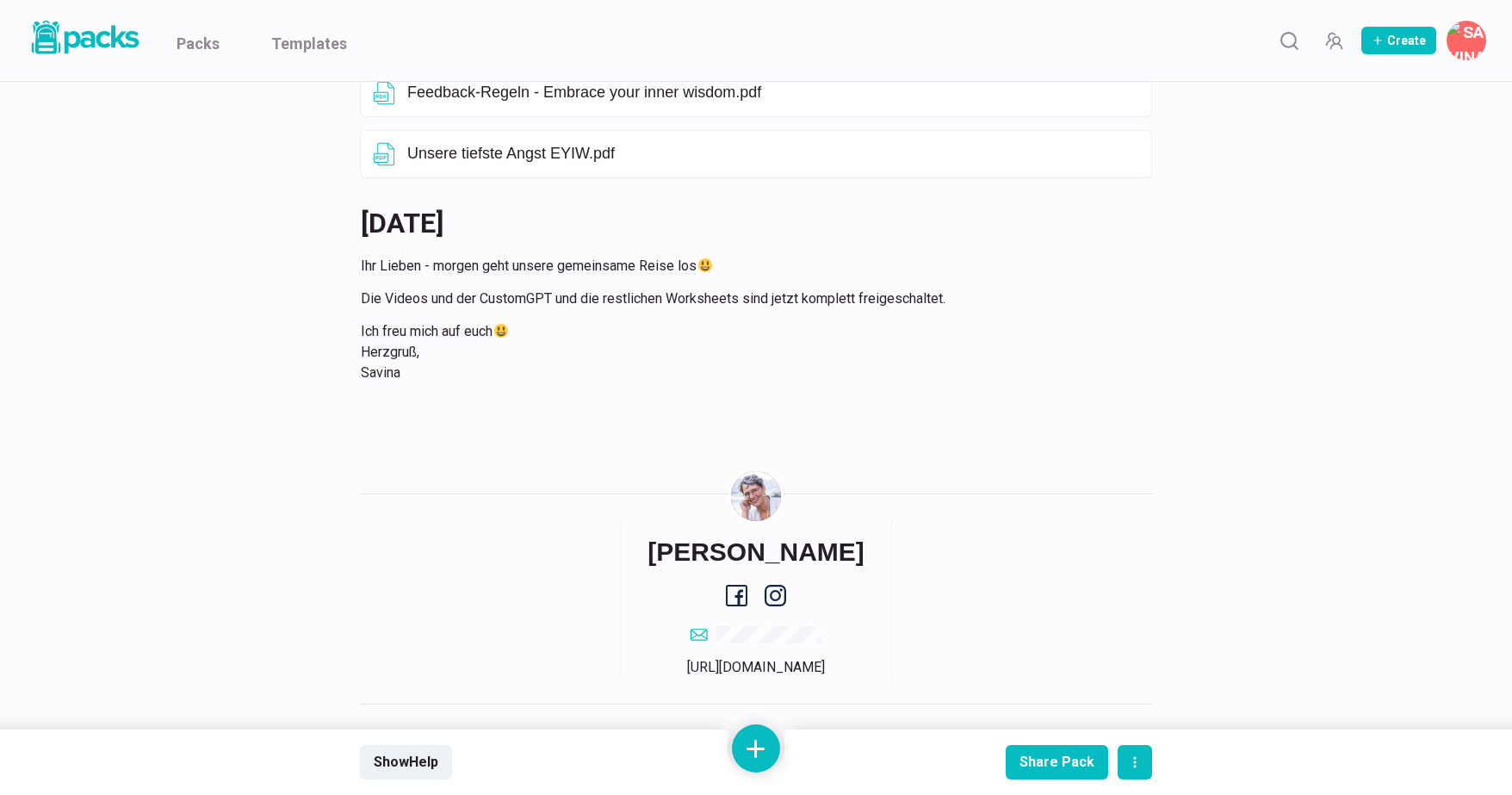
scroll to position [1259, 0]
